Goal: Information Seeking & Learning: Learn about a topic

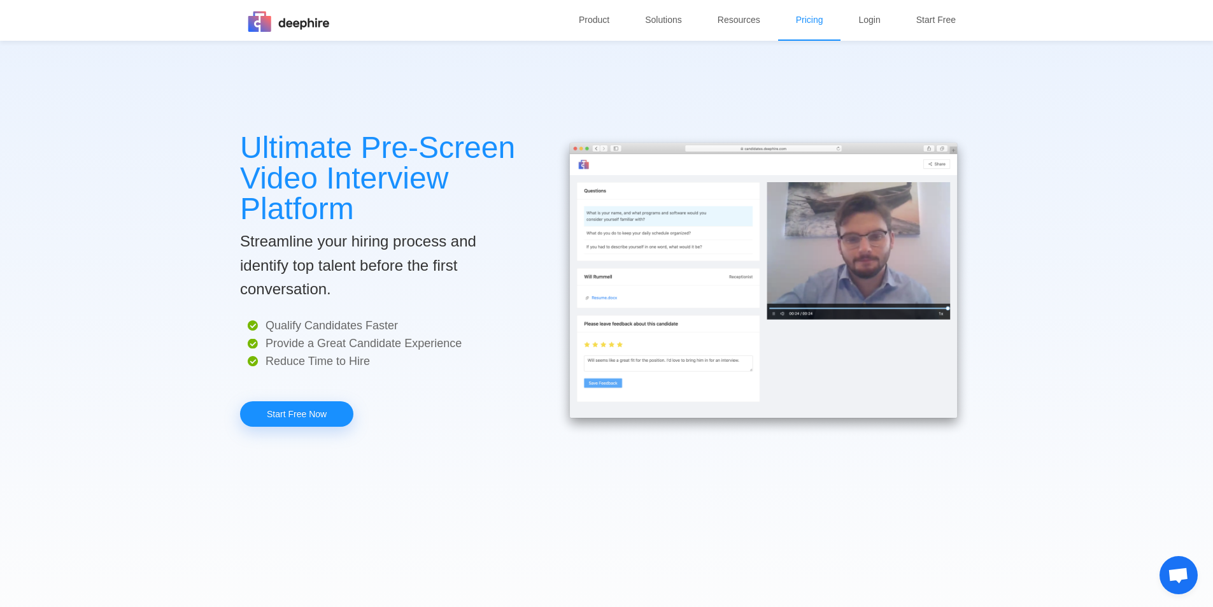
click at [813, 15] on link "Pricing" at bounding box center [809, 19] width 38 height 39
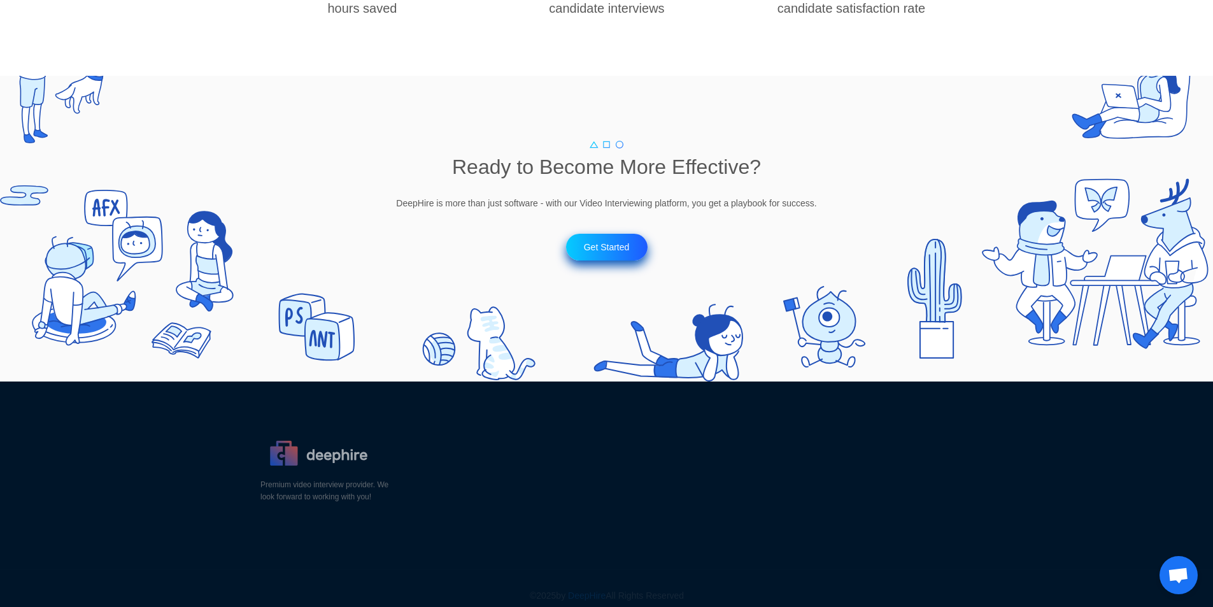
scroll to position [1720, 0]
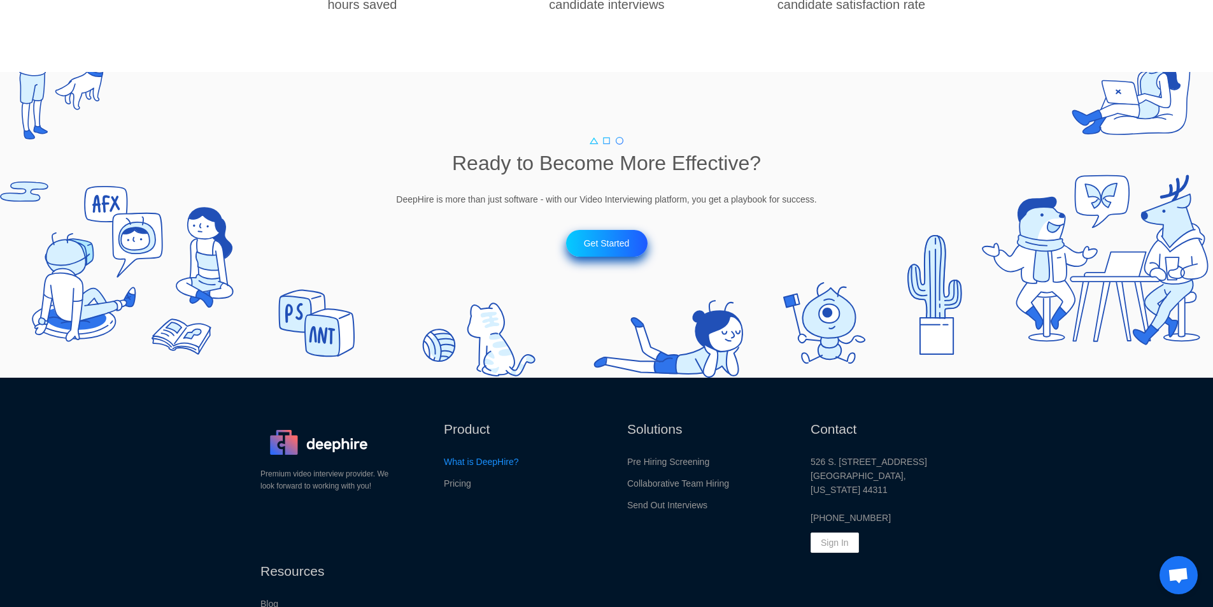
click at [497, 460] on p "What is DeepHire?" at bounding box center [481, 462] width 75 height 14
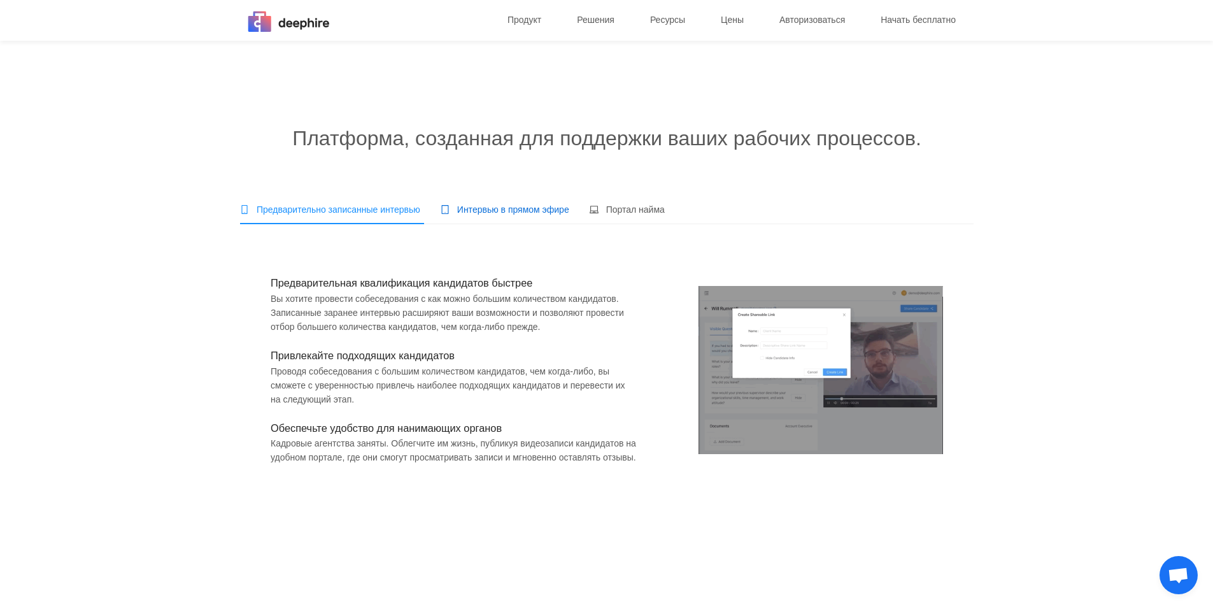
click at [499, 210] on font "Интервью в прямом эфире" at bounding box center [513, 209] width 112 height 10
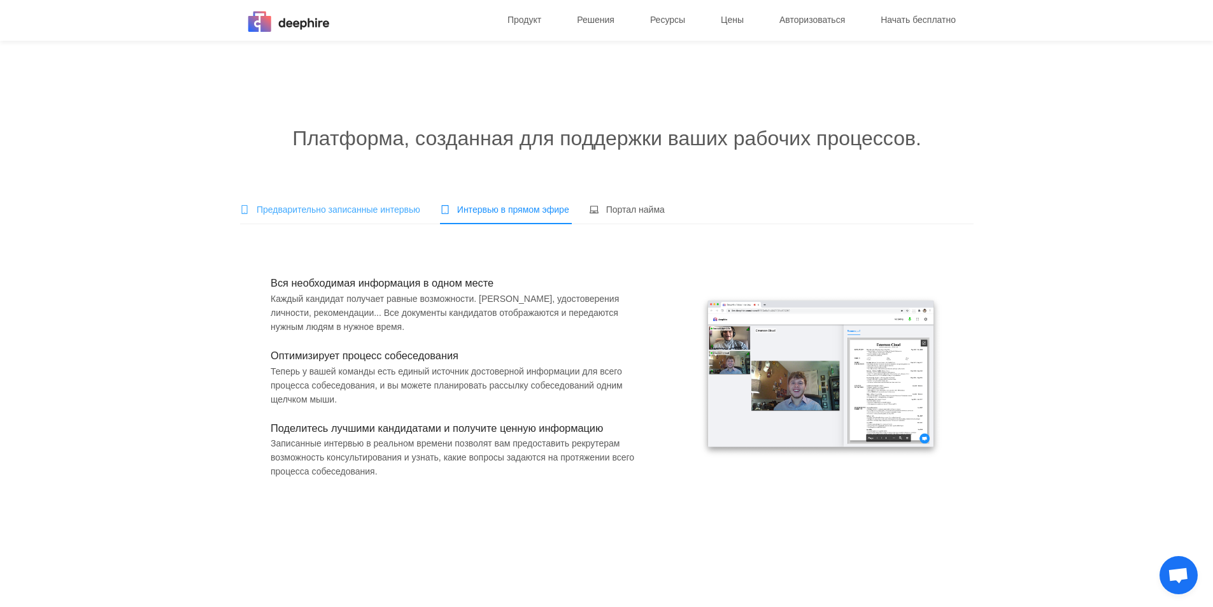
click at [342, 217] on div "Предварительно записанные интервью" at bounding box center [330, 209] width 180 height 29
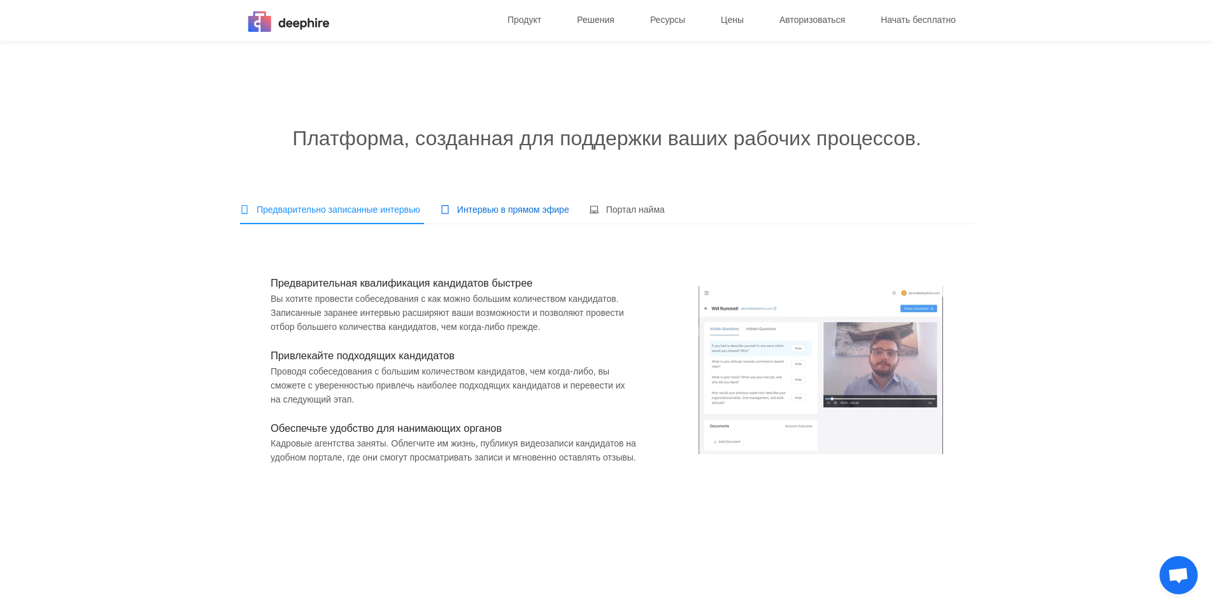
click at [480, 212] on font "Интервью в прямом эфире" at bounding box center [513, 209] width 112 height 10
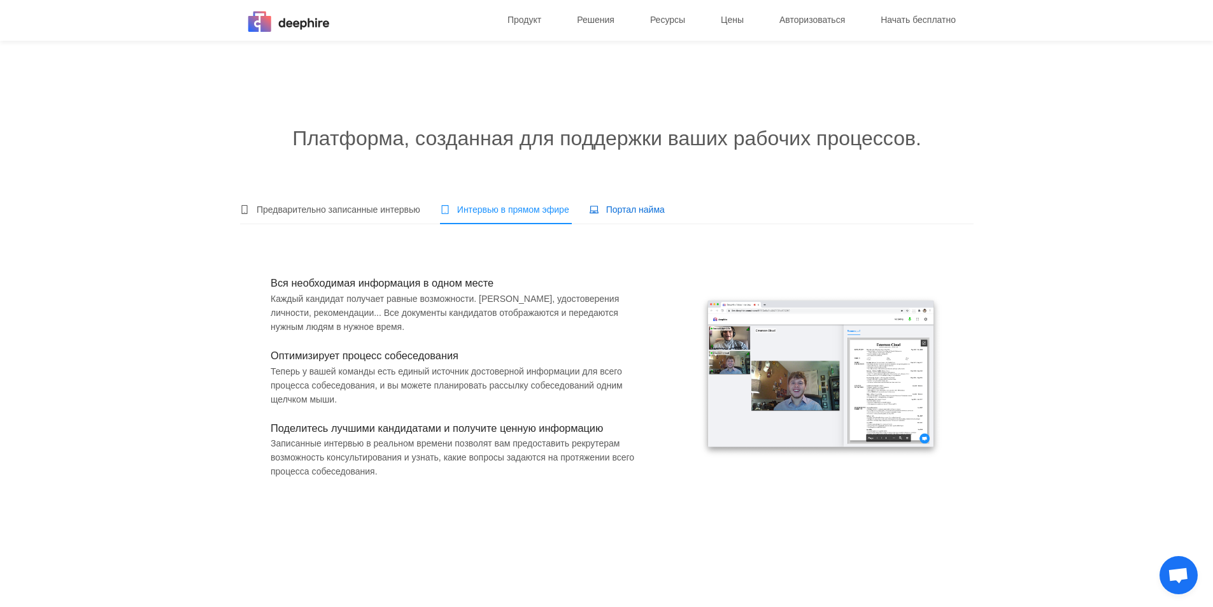
click at [602, 214] on div "Портал найма" at bounding box center [626, 210] width 75 height 14
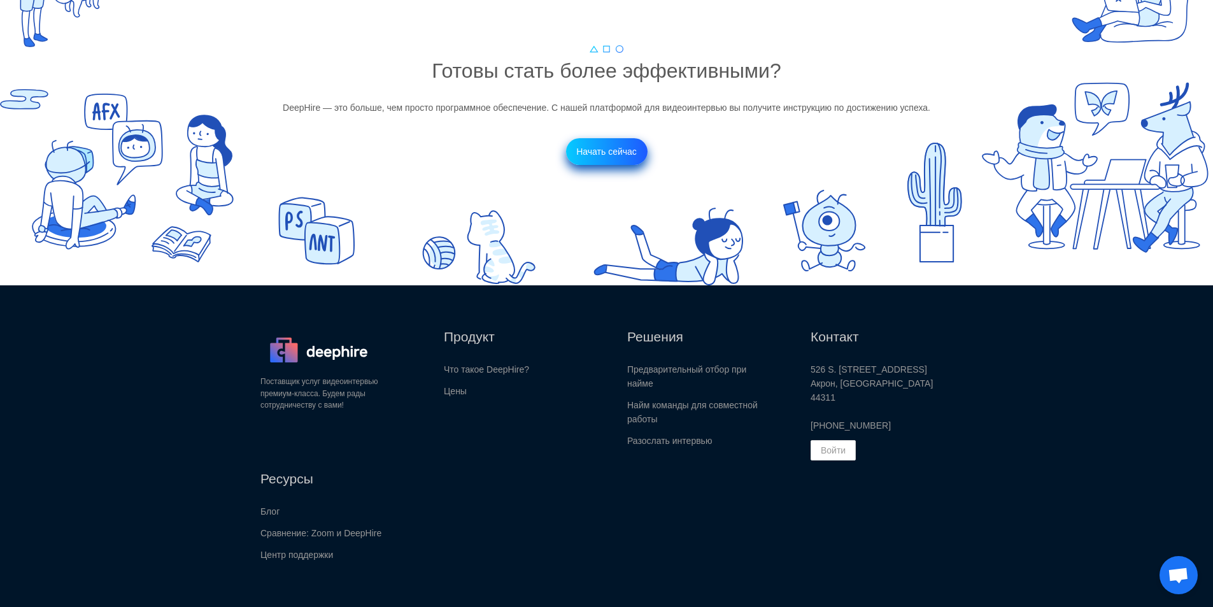
scroll to position [1401, 0]
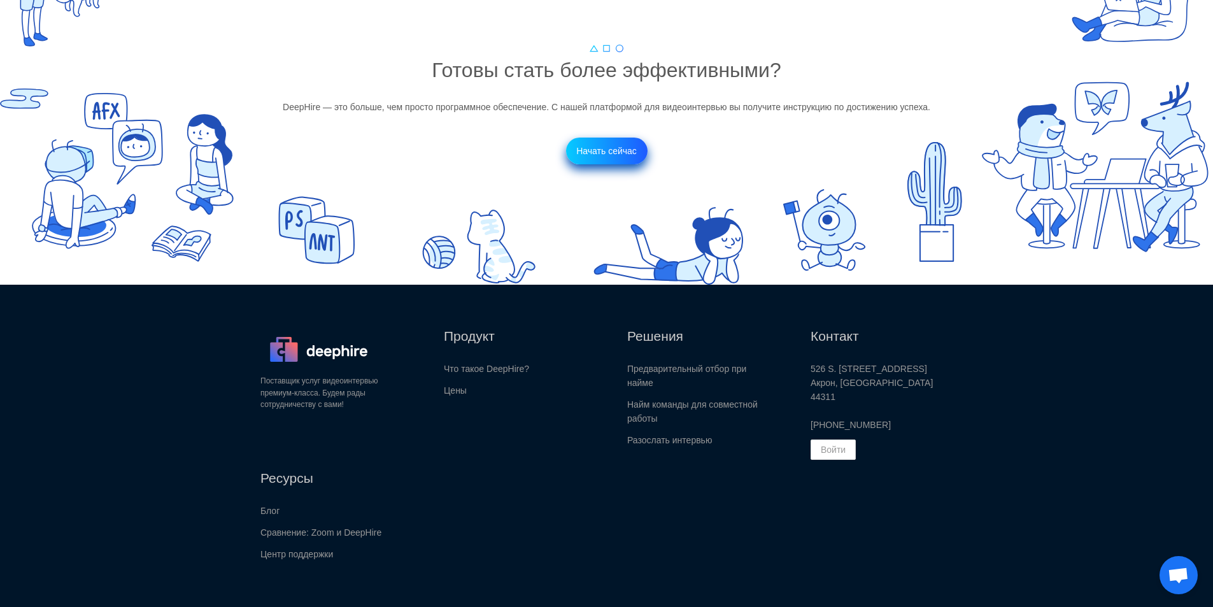
drag, startPoint x: 718, startPoint y: 224, endPoint x: 553, endPoint y: 138, distance: 186.0
click at [556, 141] on div "Готовы стать более эффективными? DeepHire — это больше, чем просто программное …" at bounding box center [606, 132] width 1213 height 306
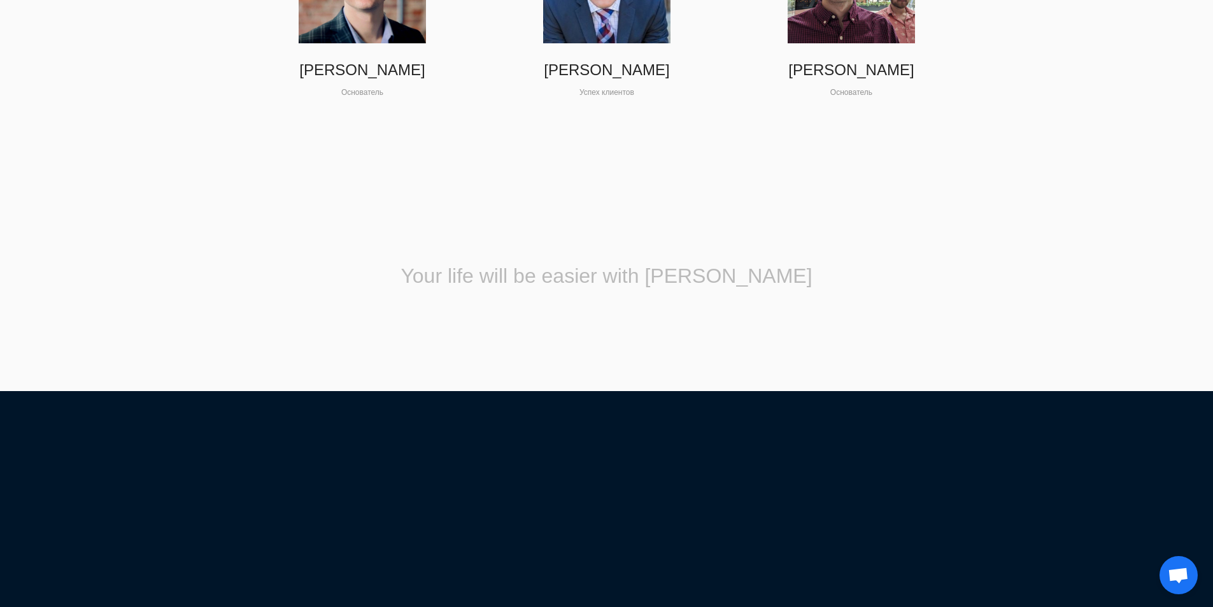
scroll to position [3296, 0]
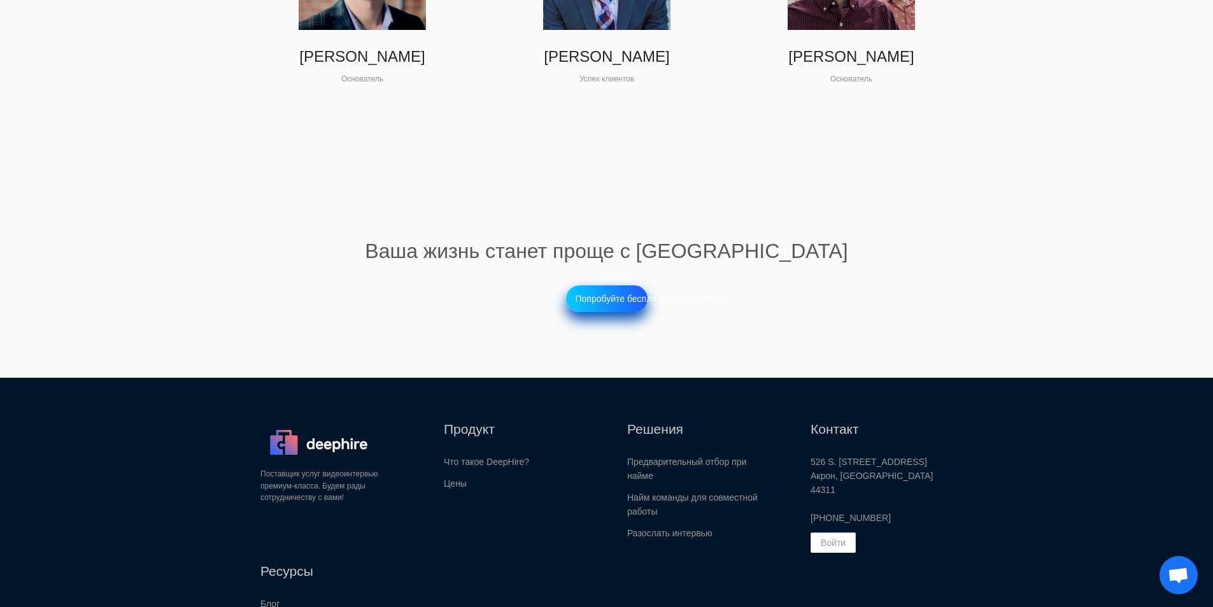
click at [610, 310] on p "Попробуйте бесплатно прямо сейчас" at bounding box center [653, 298] width 154 height 27
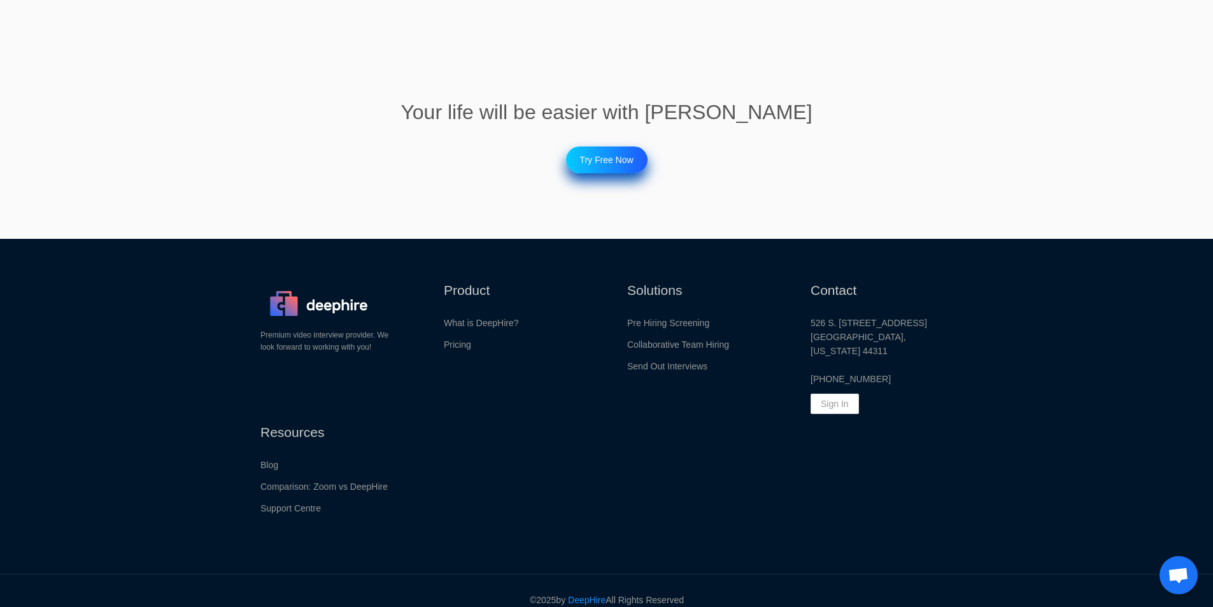
scroll to position [3405, 0]
